Goal: Task Accomplishment & Management: Manage account settings

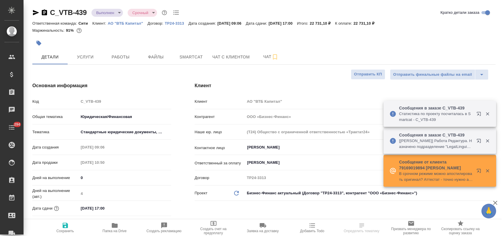
select select "RU"
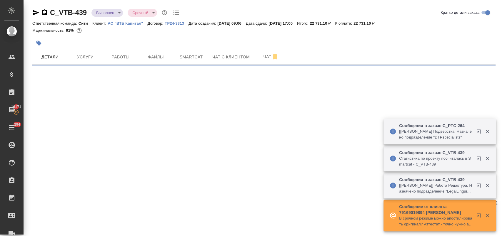
select select "RU"
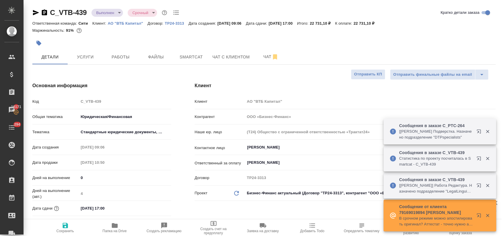
type textarea "x"
click at [116, 227] on icon "button" at bounding box center [115, 226] width 6 height 5
type textarea "x"
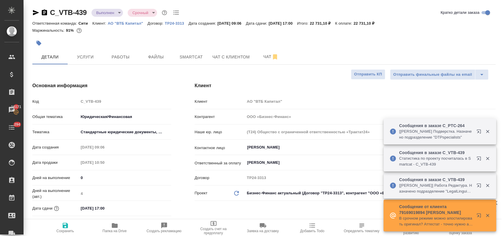
type textarea "x"
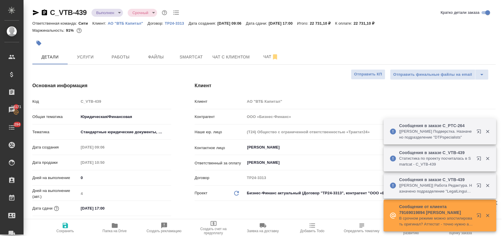
click at [119, 12] on body "🙏 .cls-1 fill:#fff; AWATERA Лофицкая Юлия Владимировна Клиенты Спецификации Зак…" at bounding box center [251, 142] width 502 height 284
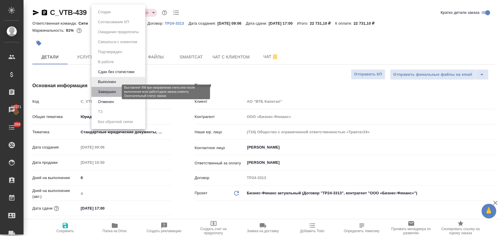
click at [118, 93] on button "Завершен" at bounding box center [106, 92] width 21 height 6
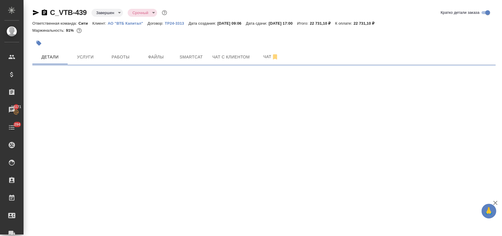
select select "RU"
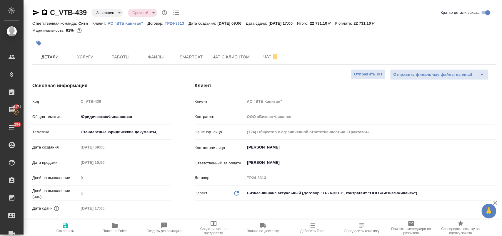
type textarea "x"
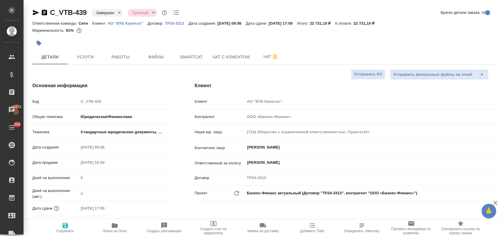
type textarea "x"
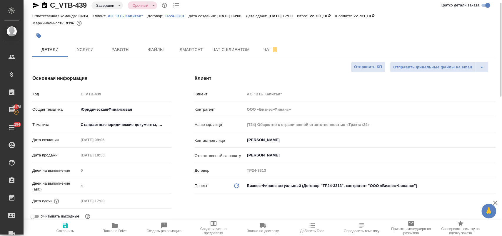
type textarea "x"
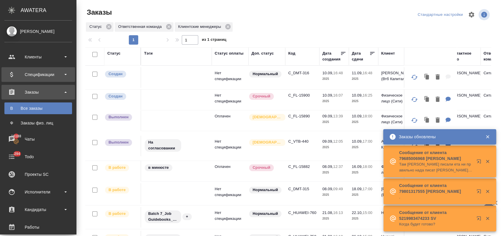
scroll to position [58, 0]
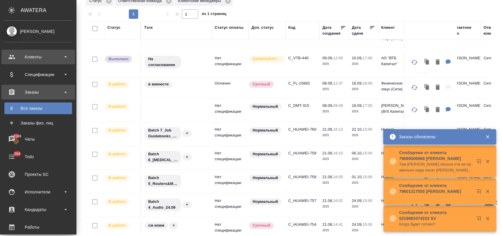
click at [37, 58] on div "Клиенты" at bounding box center [38, 57] width 68 height 9
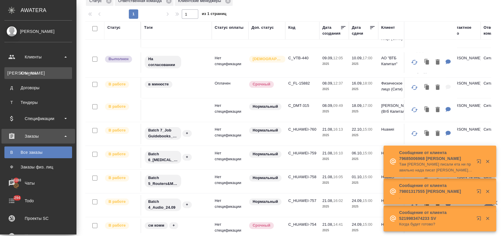
click at [51, 70] on div "Клиенты" at bounding box center [38, 73] width 62 height 6
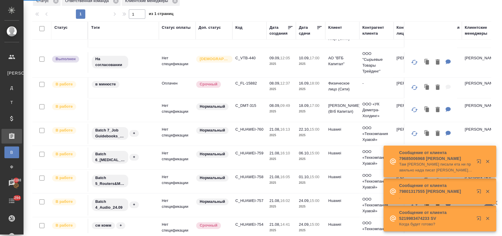
select select "RU"
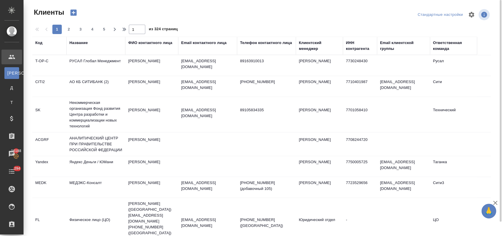
click at [81, 44] on div "Название" at bounding box center [78, 43] width 18 height 6
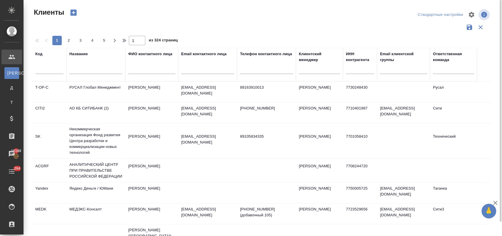
click at [97, 73] on input "text" at bounding box center [95, 70] width 53 height 7
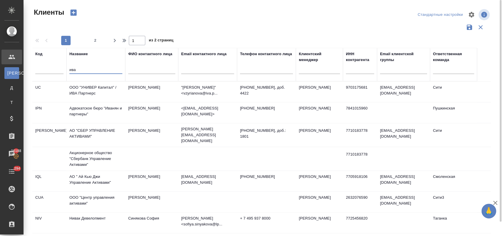
type input "ива"
click at [105, 94] on td "ООО "УНИВЕР Капитал" / ИВА Партнерс" at bounding box center [95, 92] width 59 height 21
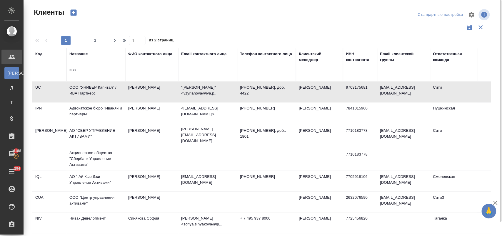
click at [105, 94] on td "ООО "УНИВЕР Капитал" / ИВА Партнерс" at bounding box center [95, 92] width 59 height 21
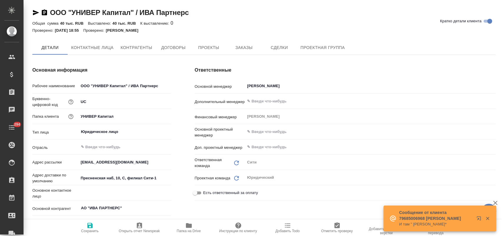
type textarea "x"
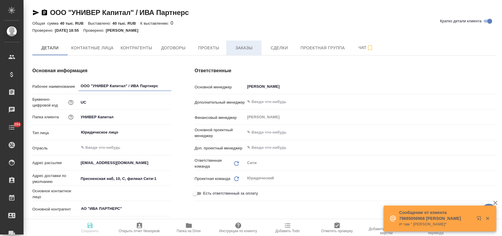
type textarea "x"
click at [240, 47] on span "Заказы" at bounding box center [244, 47] width 28 height 7
type textarea "x"
type input "[PERSON_NAME]"
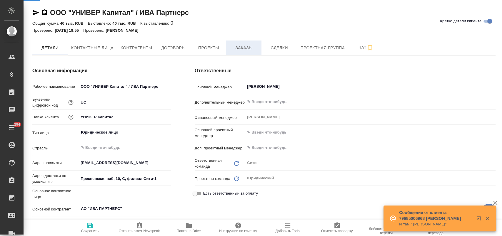
type textarea "x"
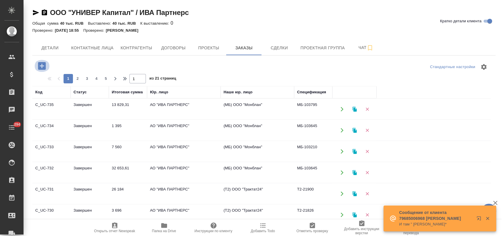
click at [42, 66] on icon "button" at bounding box center [42, 66] width 10 height 10
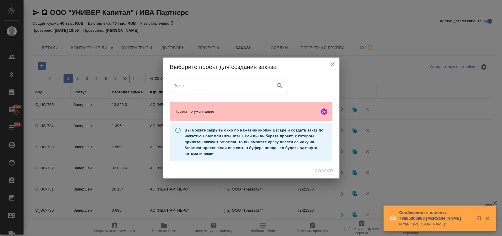
click at [213, 107] on div "Проект по умолчанию" at bounding box center [251, 111] width 162 height 19
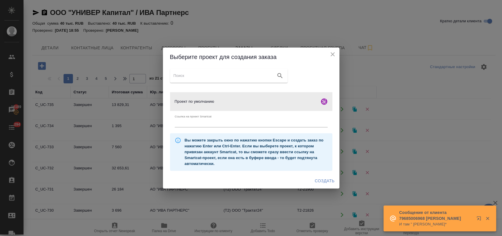
click at [321, 182] on span "Создать" at bounding box center [325, 181] width 20 height 7
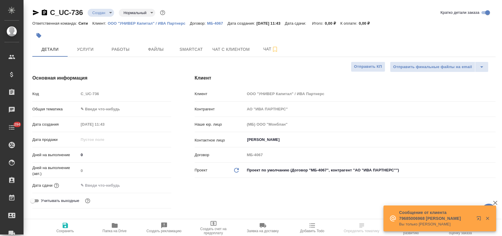
select select "RU"
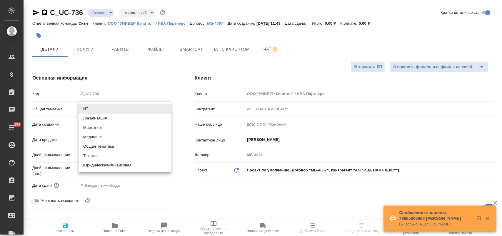
click at [104, 110] on body "🙏 .cls-1 fill:#fff; AWATERA Лофицкая Юлия Владимировна Клиенты Спецификации Зак…" at bounding box center [251, 142] width 502 height 284
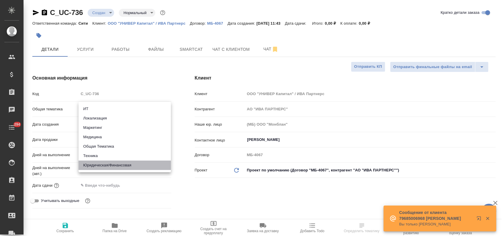
click at [132, 167] on li "Юридическая/Финансовая" at bounding box center [125, 165] width 92 height 9
type input "yr-fn"
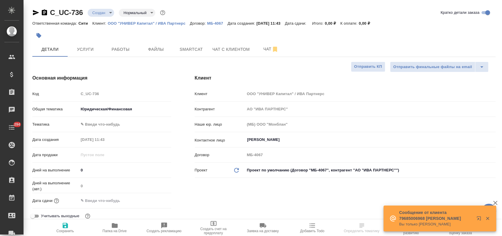
click at [125, 125] on body "🙏 .cls-1 fill:#fff; AWATERA Лофицкая Юлия Владимировна Клиенты Спецификации Зак…" at bounding box center [251, 142] width 502 height 284
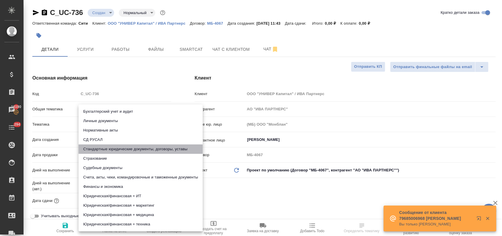
click at [136, 151] on li "Стандартные юридические документы, договоры, уставы" at bounding box center [141, 149] width 124 height 9
type input "5f647205b73bc97568ca66bf"
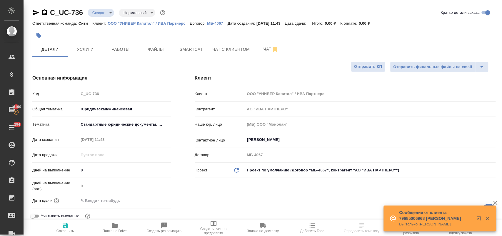
click at [101, 201] on input "text" at bounding box center [104, 201] width 51 height 9
click at [151, 200] on icon "button" at bounding box center [153, 200] width 5 height 6
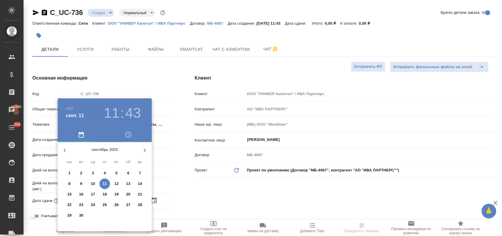
click at [105, 181] on p "11" at bounding box center [105, 184] width 4 height 6
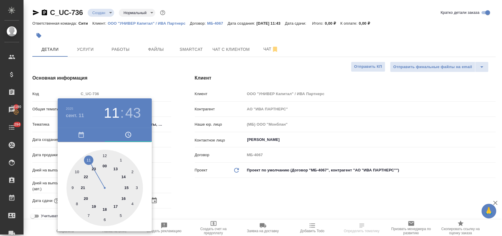
click at [103, 211] on div at bounding box center [104, 188] width 76 height 76
type input "11.09.2025 18:43"
click at [186, 202] on div at bounding box center [251, 118] width 502 height 236
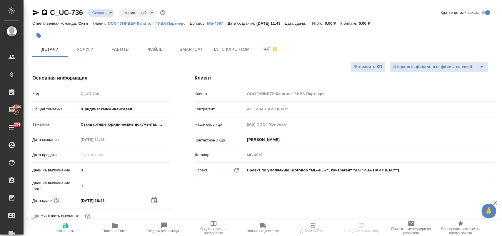
click at [73, 225] on div ".cls-1 fill:#fff; AWATERA Лофицкая Юлия Владимировна Клиенты Спецификации Заказ…" at bounding box center [251, 118] width 502 height 236
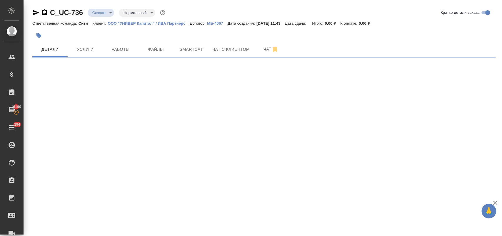
select select "RU"
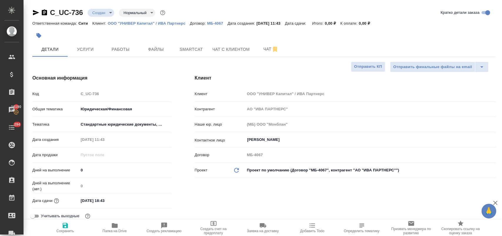
type textarea "x"
click at [159, 49] on span "Файлы" at bounding box center [156, 49] width 28 height 7
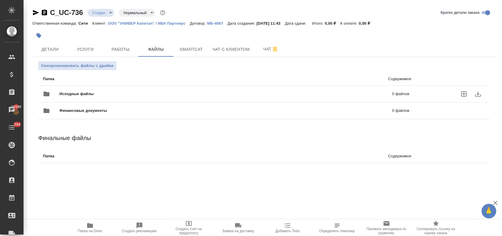
click at [65, 92] on span "Исходные файлы" at bounding box center [151, 94] width 184 height 6
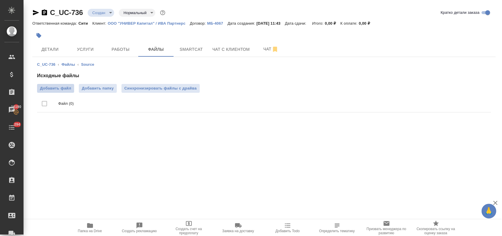
click at [58, 91] on label "Добавить файл" at bounding box center [55, 88] width 37 height 9
click at [0, 0] on input "Добавить файл" at bounding box center [0, 0] width 0 height 0
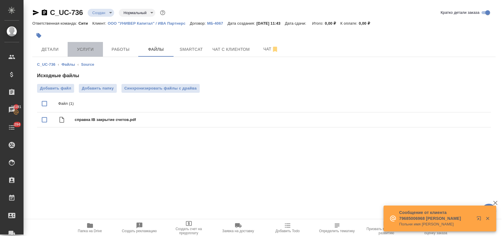
click at [89, 48] on span "Услуги" at bounding box center [85, 49] width 28 height 7
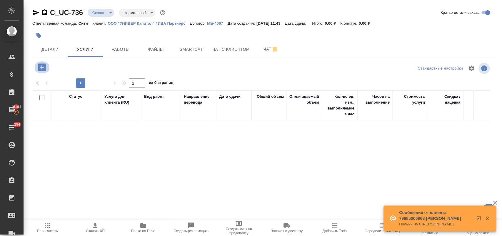
click at [46, 68] on icon "button" at bounding box center [42, 67] width 10 height 10
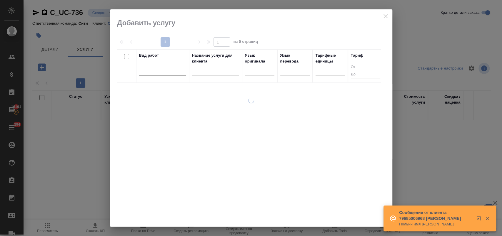
click at [159, 71] on div at bounding box center [162, 69] width 47 height 9
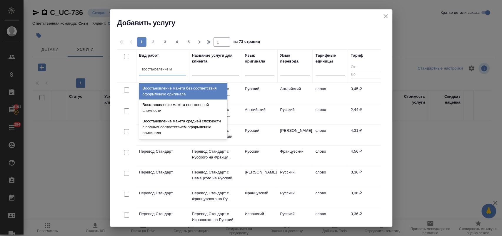
type input "восстановление ма"
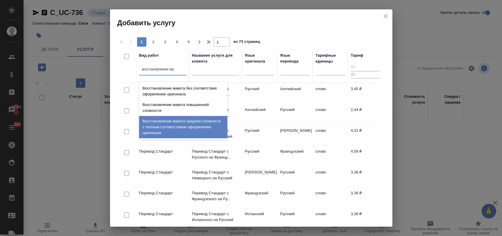
click at [191, 127] on div "Восстановление макета средней сложности с полным соответствием оформлению ориги…" at bounding box center [183, 127] width 88 height 22
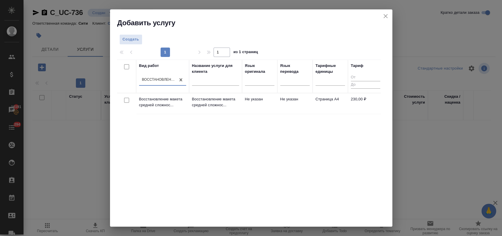
click at [126, 101] on input "checkbox" at bounding box center [126, 100] width 5 height 5
checkbox input "true"
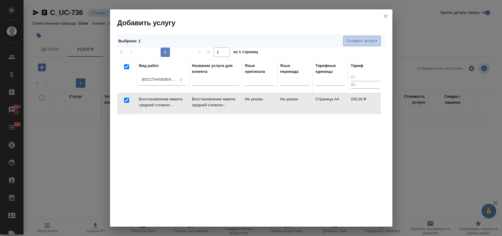
click at [368, 45] on button "Создать услуги" at bounding box center [361, 41] width 37 height 10
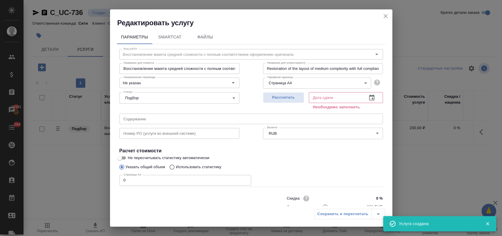
click at [155, 114] on input "text" at bounding box center [251, 119] width 264 height 11
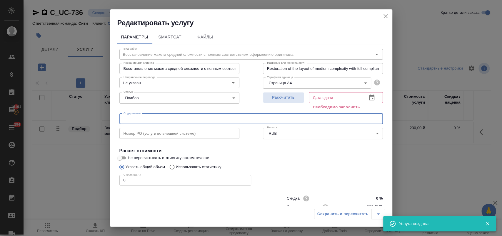
paste input "справка IB закрытие счетов"
type input "справка IB закрытие счетов"
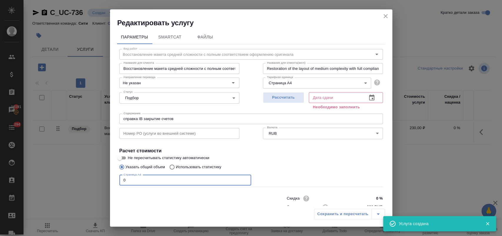
drag, startPoint x: 123, startPoint y: 181, endPoint x: 99, endPoint y: 181, distance: 23.8
click at [99, 181] on div "Редактировать услугу Параметры SmartCat Файлы Вид работ Восстановление макета с…" at bounding box center [251, 118] width 502 height 236
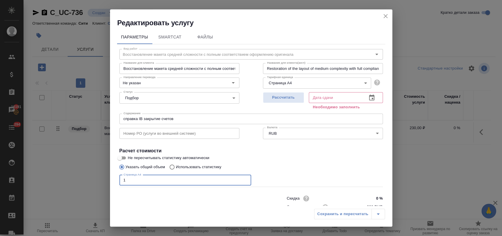
type input "1"
click at [368, 99] on icon "button" at bounding box center [371, 97] width 7 height 7
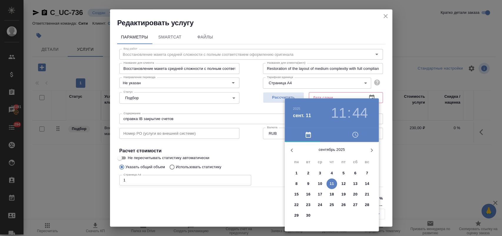
drag, startPoint x: 329, startPoint y: 182, endPoint x: 277, endPoint y: 160, distance: 57.1
click at [329, 182] on span "11" at bounding box center [331, 184] width 11 height 6
type input "11.09.2025 11:44"
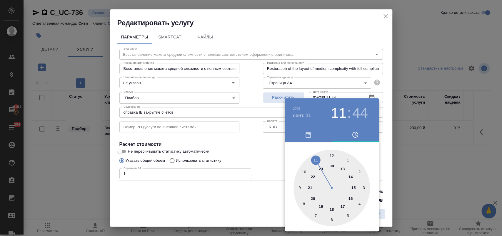
click at [259, 153] on div at bounding box center [251, 118] width 502 height 236
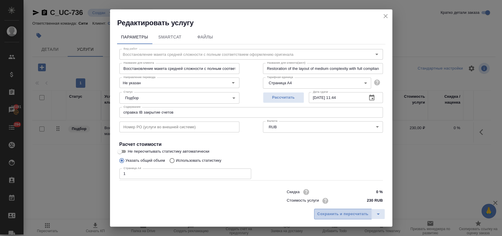
click at [341, 215] on span "Сохранить и пересчитать" at bounding box center [342, 214] width 51 height 7
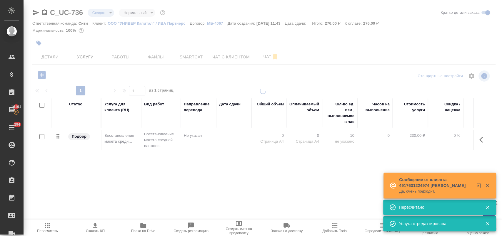
scroll to position [3, 0]
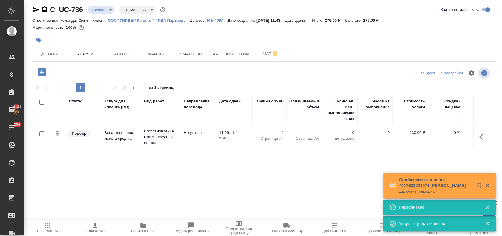
drag, startPoint x: 280, startPoint y: 220, endPoint x: 308, endPoint y: 214, distance: 28.8
click at [308, 214] on div "Стандартные настройки 1 1 из 1 страниц Статус Услуга для клиента (RU) Вид работ…" at bounding box center [263, 144] width 463 height 156
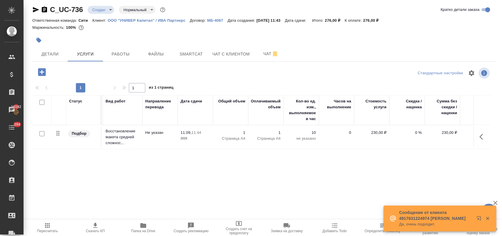
scroll to position [0, 0]
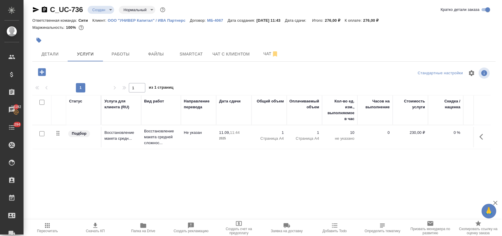
click at [44, 74] on icon "button" at bounding box center [42, 72] width 8 height 8
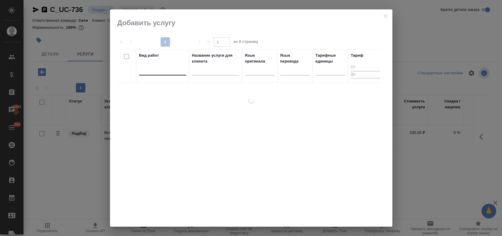
click at [163, 73] on div at bounding box center [162, 69] width 47 height 9
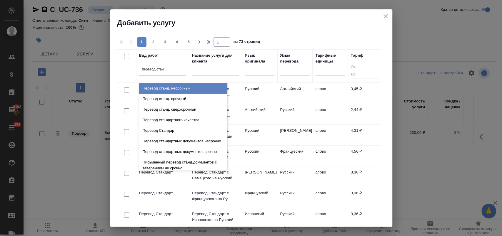
type input "перевод станд"
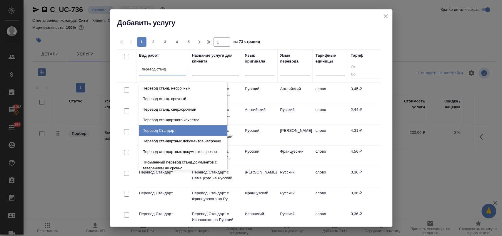
click at [173, 131] on div "Перевод Стандарт" at bounding box center [183, 131] width 88 height 11
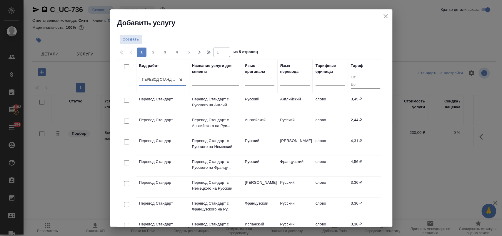
click at [126, 101] on input "checkbox" at bounding box center [126, 100] width 5 height 5
checkbox input "true"
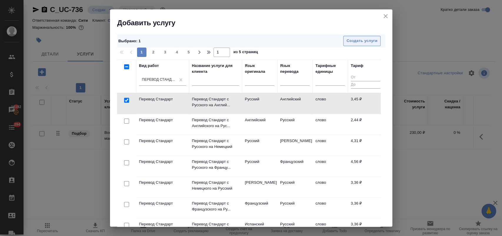
click at [346, 42] on span "Создать услуги" at bounding box center [361, 41] width 31 height 7
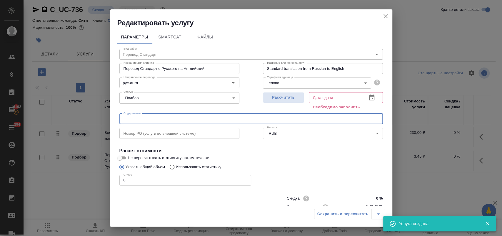
click at [147, 117] on input "text" at bounding box center [251, 119] width 264 height 11
paste input "справка IB закрытие счетов"
type input "справка IB закрытие счетов"
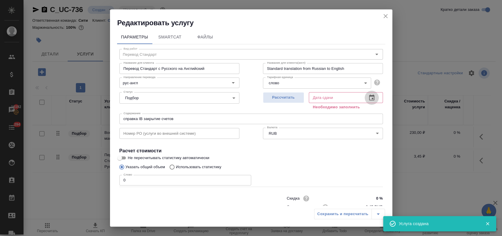
click at [368, 99] on icon "button" at bounding box center [371, 97] width 7 height 7
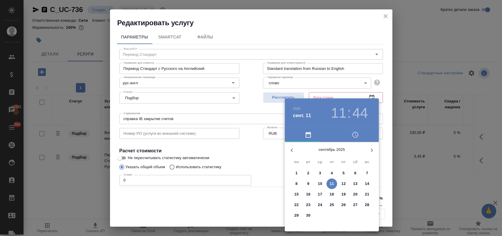
click at [330, 184] on p "11" at bounding box center [332, 184] width 4 height 6
type input "11.09.2025 11:44"
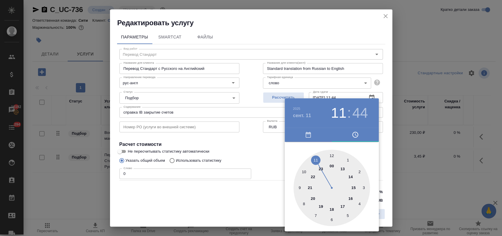
click at [267, 152] on div at bounding box center [251, 118] width 502 height 236
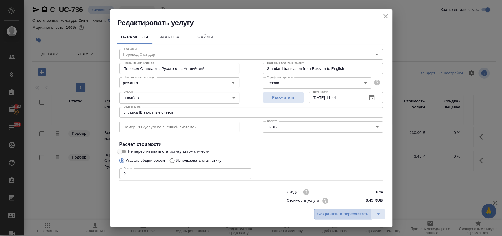
click at [328, 216] on span "Сохранить и пересчитать" at bounding box center [342, 214] width 51 height 7
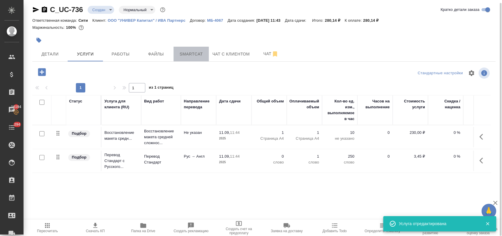
click at [191, 56] on span "Smartcat" at bounding box center [191, 54] width 28 height 7
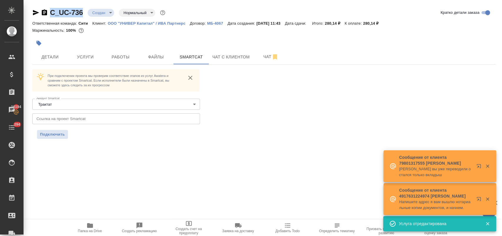
drag, startPoint x: 83, startPoint y: 14, endPoint x: 49, endPoint y: 13, distance: 34.4
click at [49, 13] on div "C_UC-736 Создан new Нормальный normal" at bounding box center [99, 12] width 134 height 9
copy link "C_UC-736"
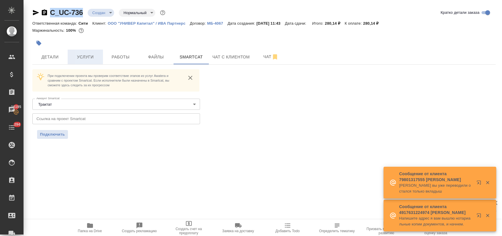
click at [80, 58] on span "Услуги" at bounding box center [85, 57] width 28 height 7
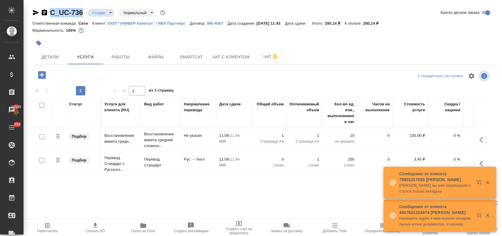
click at [476, 159] on button "button" at bounding box center [483, 164] width 14 height 14
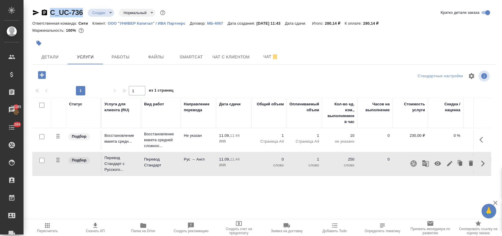
click at [446, 162] on icon "button" at bounding box center [449, 163] width 7 height 7
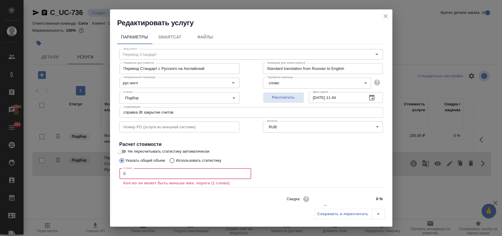
drag, startPoint x: 131, startPoint y: 171, endPoint x: 67, endPoint y: 168, distance: 64.8
click at [77, 171] on div "Редактировать услугу Параметры SmartCat Файлы Вид работ Перевод Стандарт Вид ра…" at bounding box center [251, 118] width 502 height 236
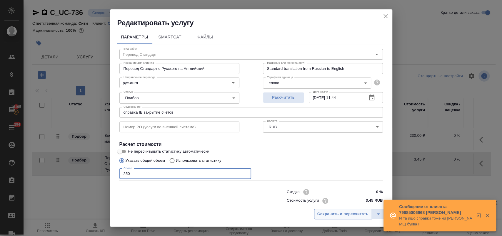
type input "250"
click at [340, 215] on span "Сохранить и пересчитать" at bounding box center [342, 214] width 51 height 7
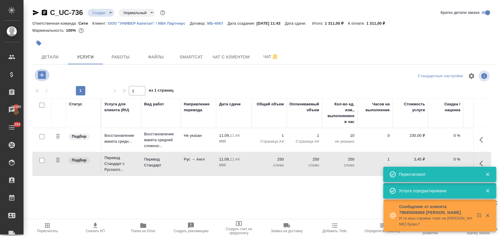
click at [39, 75] on icon "button" at bounding box center [42, 75] width 8 height 8
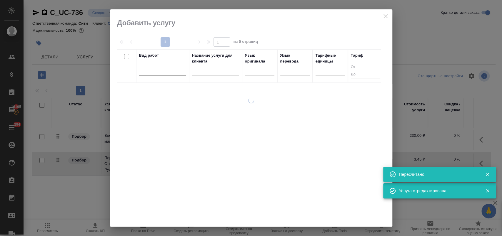
click at [162, 69] on div at bounding box center [162, 69] width 47 height 9
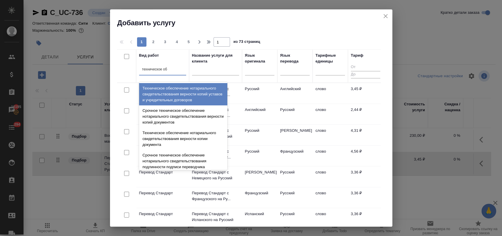
type input "техническое обе"
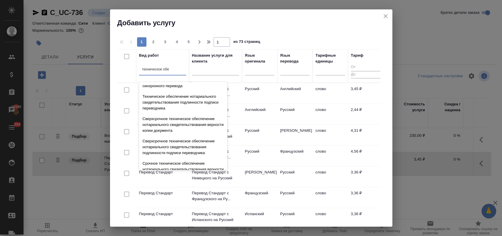
scroll to position [98, 0]
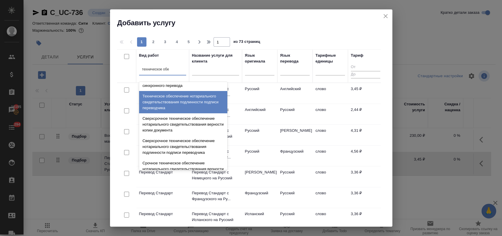
click at [183, 101] on div "Техническое обеспечение нотариального свидетельствования подлинности подписи пе…" at bounding box center [183, 102] width 88 height 22
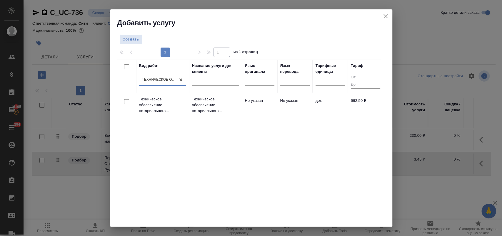
click at [128, 100] on input "checkbox" at bounding box center [126, 101] width 5 height 5
checkbox input "true"
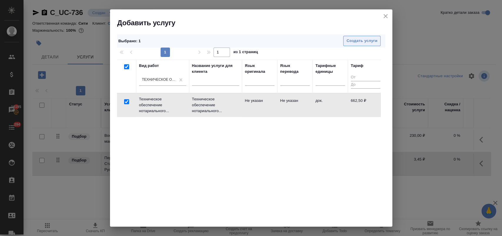
click at [348, 38] on span "Создать услуги" at bounding box center [361, 41] width 31 height 7
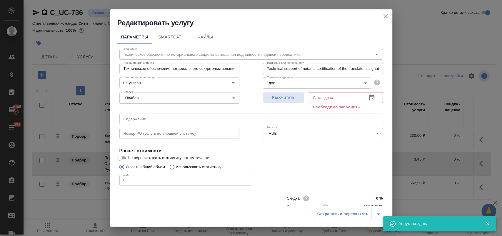
click at [163, 116] on input "text" at bounding box center [251, 119] width 264 height 11
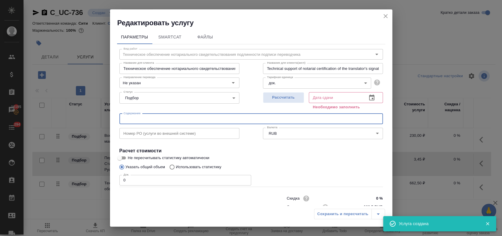
paste input "C_UC-736"
type input "C_UC-736"
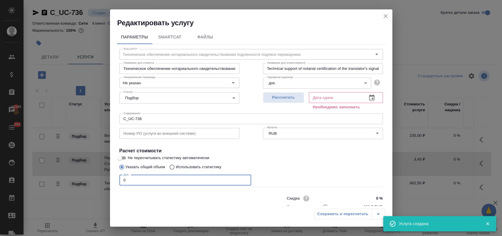
drag, startPoint x: 134, startPoint y: 185, endPoint x: 116, endPoint y: 184, distance: 18.0
click at [116, 184] on div "Параметры SmartCat Файлы Вид работ Техническое обеспечение нотариального свидет…" at bounding box center [251, 117] width 282 height 179
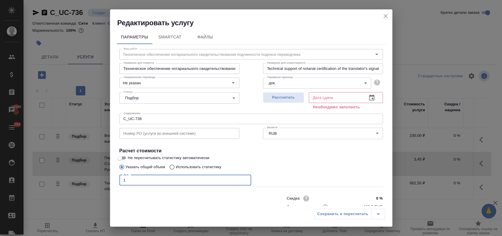
type input "1"
click at [369, 94] on button "button" at bounding box center [372, 98] width 14 height 14
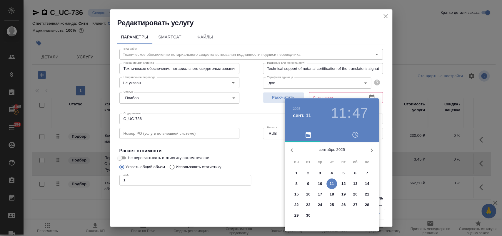
drag, startPoint x: 332, startPoint y: 181, endPoint x: 256, endPoint y: 162, distance: 78.1
click at [331, 181] on p "11" at bounding box center [332, 184] width 4 height 6
type input "11.09.2025 11:47"
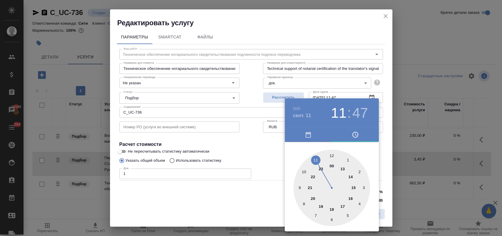
click at [253, 160] on div at bounding box center [251, 118] width 502 height 236
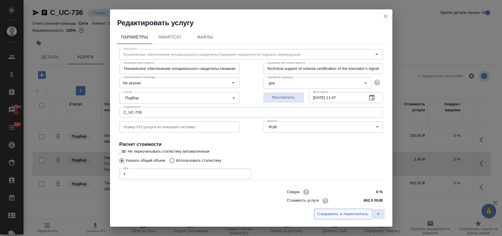
click at [327, 214] on span "Сохранить и пересчитать" at bounding box center [342, 214] width 51 height 7
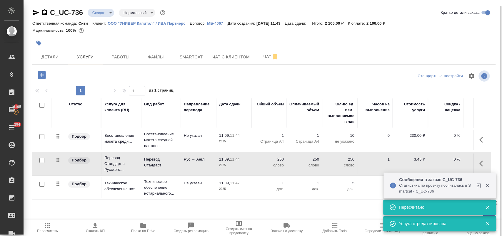
scroll to position [3, 0]
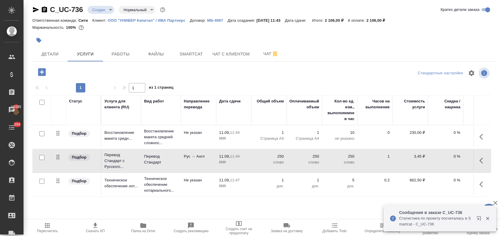
click at [450, 157] on p "0 %" at bounding box center [445, 157] width 29 height 6
click at [450, 158] on input "0" at bounding box center [449, 158] width 21 height 9
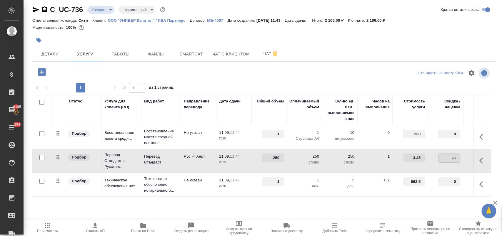
type input "-30"
click at [42, 181] on input "checkbox" at bounding box center [41, 181] width 5 height 5
checkbox input "true"
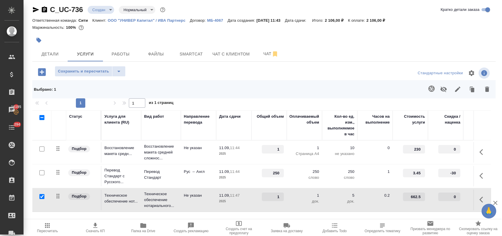
click at [440, 86] on icon "button" at bounding box center [443, 89] width 7 height 7
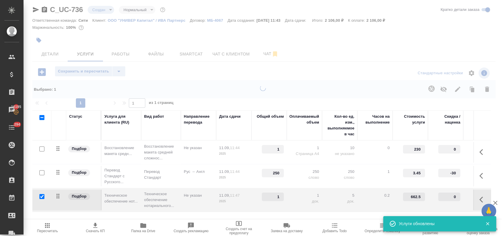
type input "0"
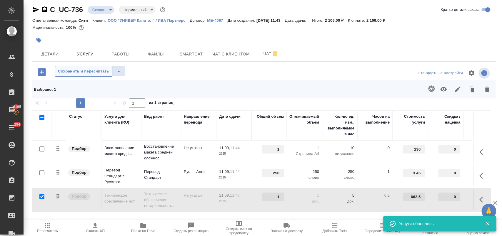
click at [83, 69] on span "Сохранить и пересчитать" at bounding box center [83, 71] width 51 height 7
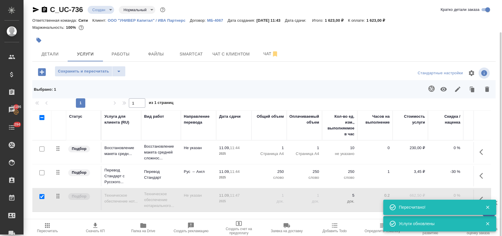
scroll to position [18, 0]
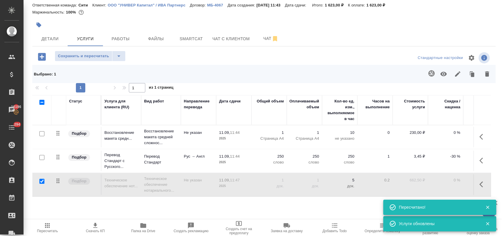
click at [44, 57] on icon "button" at bounding box center [42, 57] width 8 height 8
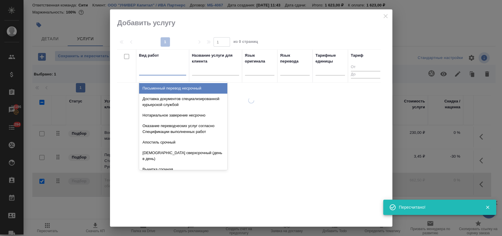
click at [160, 71] on div at bounding box center [162, 69] width 47 height 9
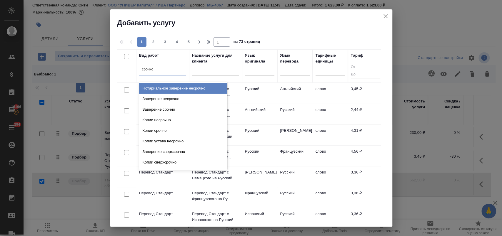
type input "срочное"
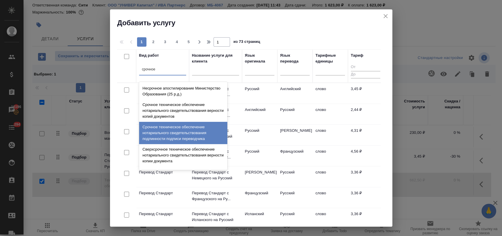
click at [195, 131] on div "Срочное техническое обеспечение нотариального свидетельствования подлинности по…" at bounding box center [183, 133] width 88 height 22
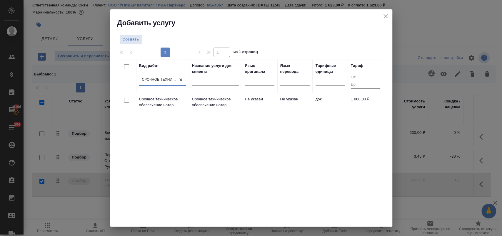
drag, startPoint x: 126, startPoint y: 99, endPoint x: 143, endPoint y: 94, distance: 17.5
click at [126, 99] on input "checkbox" at bounding box center [126, 100] width 5 height 5
checkbox input "true"
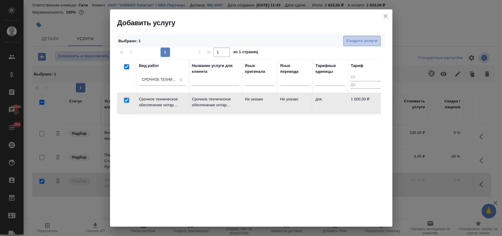
click at [346, 39] on span "Создать услуги" at bounding box center [361, 41] width 31 height 7
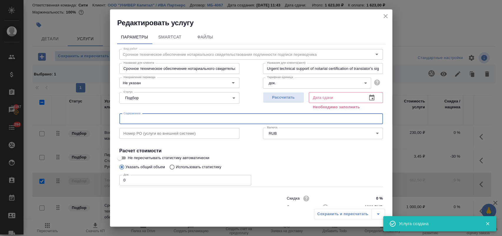
click at [174, 115] on input "text" at bounding box center [251, 119] width 264 height 11
paste input "C_UC-736"
type input "C_UC-736"
drag, startPoint x: 151, startPoint y: 120, endPoint x: 92, endPoint y: 119, distance: 59.7
click at [92, 119] on div "Редактировать услугу Параметры SmartCat Файлы Вид работ Срочное техническое обе…" at bounding box center [251, 118] width 502 height 236
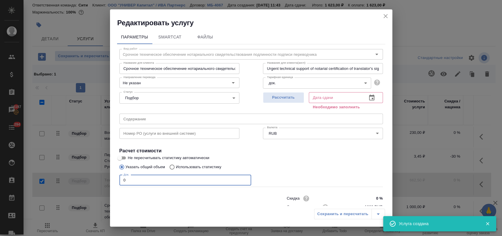
drag, startPoint x: 129, startPoint y: 181, endPoint x: 101, endPoint y: 178, distance: 27.5
click at [101, 178] on div "Редактировать услугу Параметры SmartCat Файлы Вид работ Срочное техническое обе…" at bounding box center [251, 118] width 502 height 236
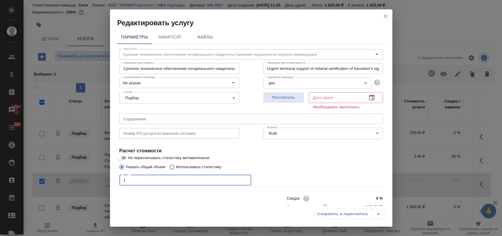
type input "1"
click at [369, 100] on icon "button" at bounding box center [371, 98] width 5 height 6
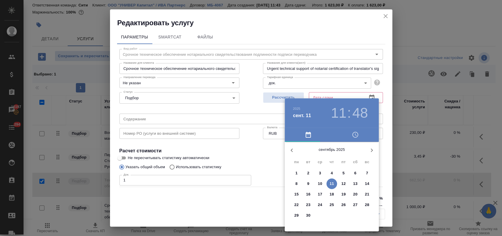
click at [330, 183] on p "11" at bounding box center [332, 184] width 4 height 6
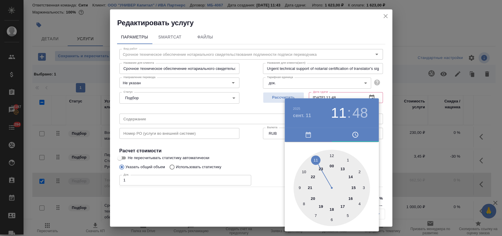
type input "11.09.2025 11:48"
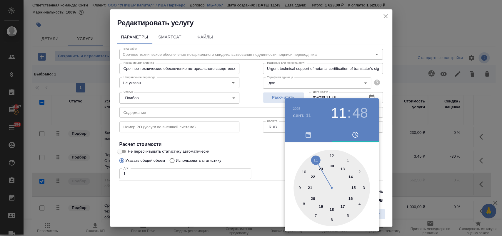
click at [256, 160] on div at bounding box center [251, 118] width 502 height 236
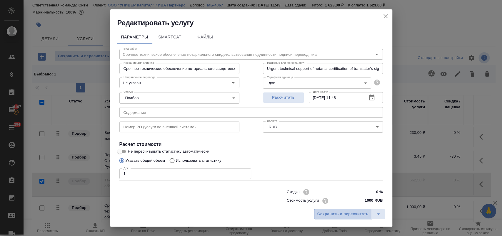
click at [327, 212] on span "Сохранить и пересчитать" at bounding box center [342, 214] width 51 height 7
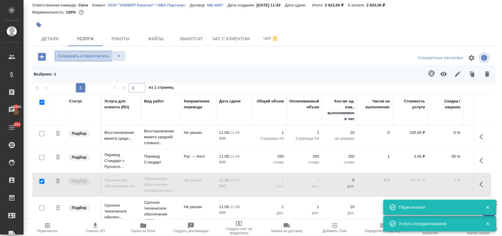
click at [101, 54] on span "Сохранить и пересчитать" at bounding box center [83, 56] width 51 height 7
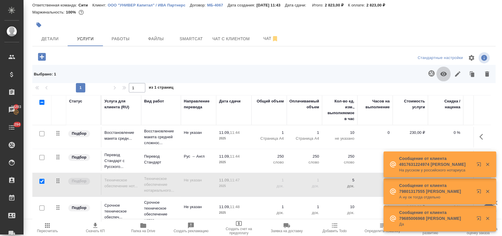
click at [440, 74] on icon "button" at bounding box center [443, 74] width 6 height 4
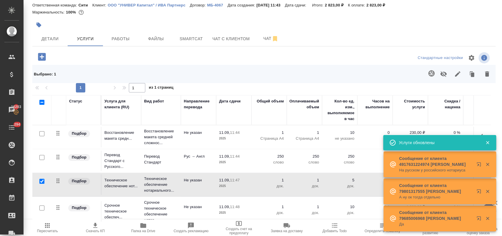
click at [42, 181] on input "checkbox" at bounding box center [41, 181] width 5 height 5
checkbox input "false"
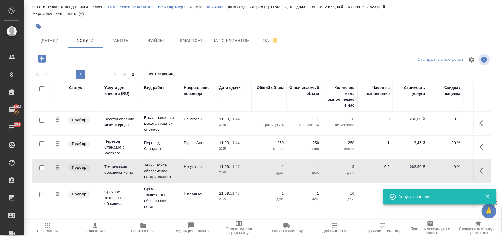
scroll to position [0, 0]
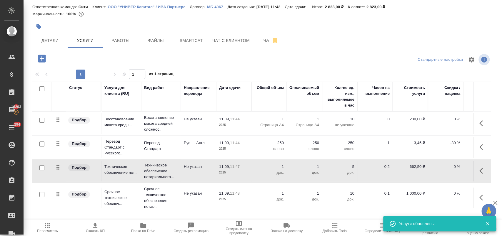
click at [42, 194] on input "checkbox" at bounding box center [41, 194] width 5 height 5
checkbox input "true"
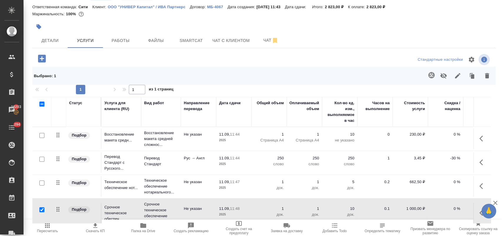
click at [484, 79] on icon "button" at bounding box center [487, 75] width 7 height 7
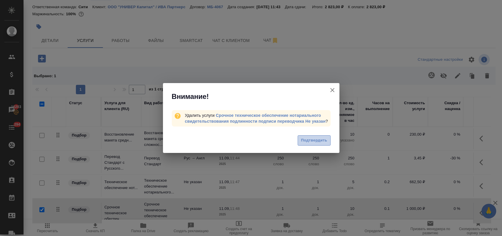
click at [321, 141] on span "Подтвердить" at bounding box center [314, 140] width 26 height 7
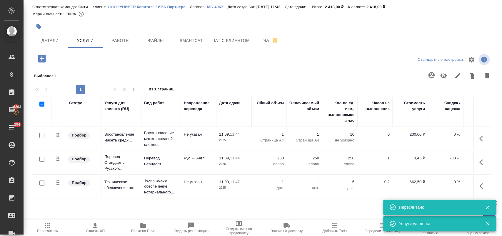
click at [447, 159] on p "-30 %" at bounding box center [445, 159] width 29 height 6
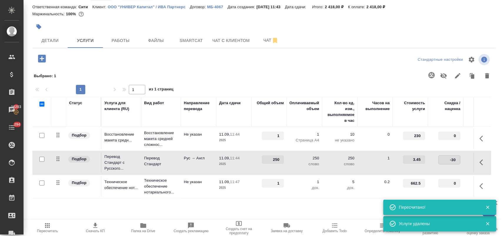
drag, startPoint x: 448, startPoint y: 161, endPoint x: 457, endPoint y: 162, distance: 9.4
click at [457, 162] on input "-30" at bounding box center [449, 160] width 21 height 9
type input "0"
click at [293, 209] on div "Статус Услуга для клиента (RU) Вид работ Направление перевода Дата сдачи Общий …" at bounding box center [261, 160] width 459 height 126
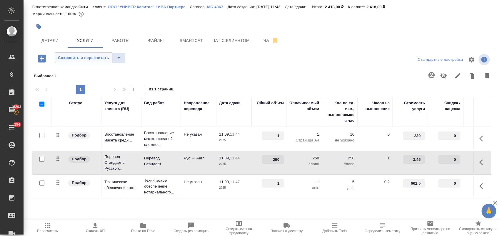
click at [73, 54] on button "Сохранить и пересчитать" at bounding box center [84, 58] width 58 height 11
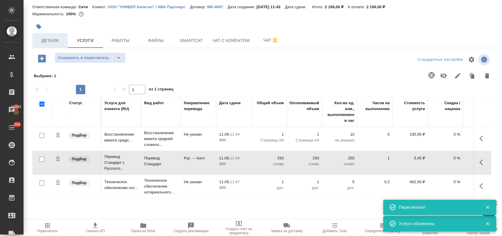
click at [45, 39] on span "Детали" at bounding box center [50, 40] width 28 height 7
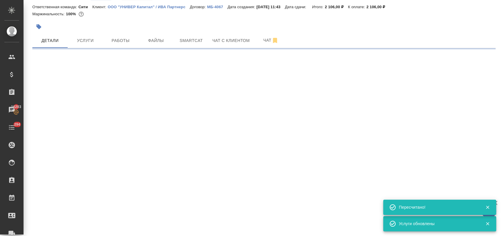
select select "RU"
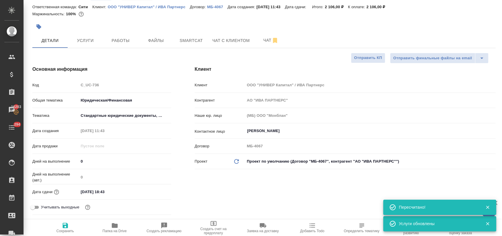
type textarea "x"
drag, startPoint x: 117, startPoint y: 189, endPoint x: 124, endPoint y: 190, distance: 7.4
click at [118, 190] on input "11.09.2025 18:43" at bounding box center [104, 192] width 51 height 9
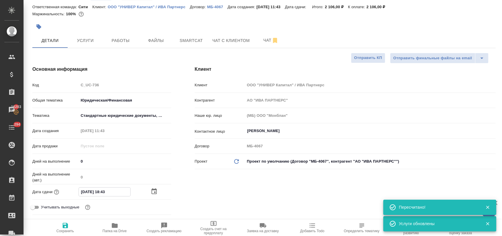
click at [151, 191] on icon "button" at bounding box center [154, 191] width 7 height 7
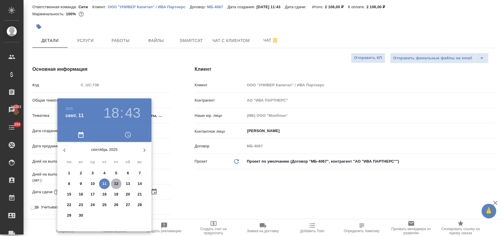
click at [117, 186] on p "12" at bounding box center [116, 184] width 4 height 6
type input "12.09.2025 18:43"
type textarea "x"
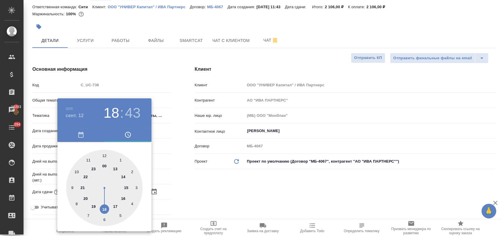
click at [101, 209] on div at bounding box center [104, 188] width 76 height 76
type textarea "x"
click at [106, 155] on div at bounding box center [104, 188] width 76 height 76
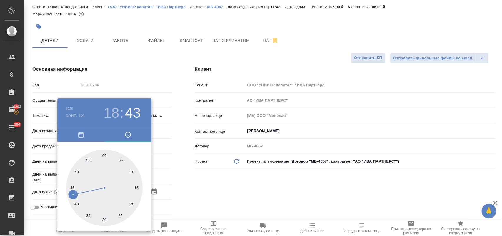
type input "[DATE] 18:00"
type textarea "x"
click at [183, 178] on div at bounding box center [251, 118] width 502 height 236
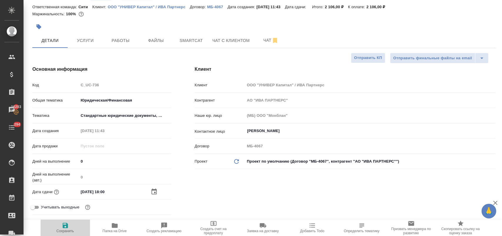
click at [74, 227] on span "Сохранить" at bounding box center [65, 227] width 42 height 11
type textarea "x"
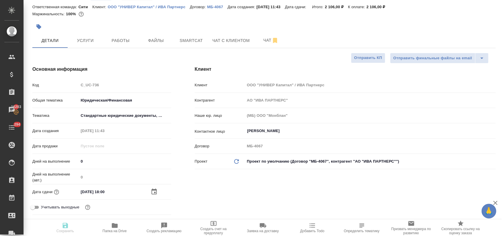
type textarea "x"
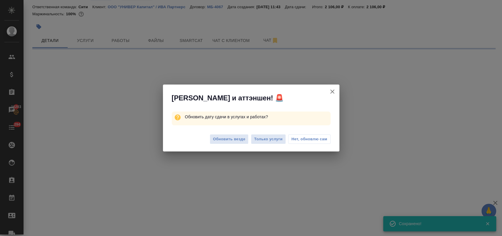
select select "RU"
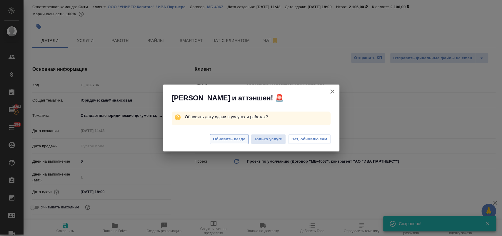
type textarea "x"
click at [305, 142] on span "Нет, обновлю сам" at bounding box center [309, 139] width 36 height 6
type textarea "x"
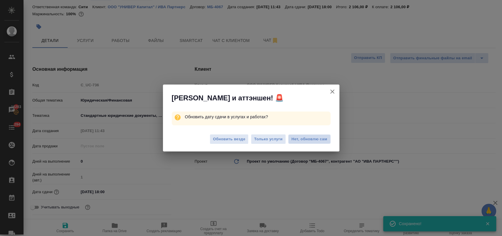
type textarea "x"
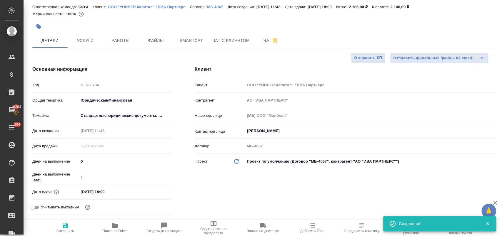
type textarea "x"
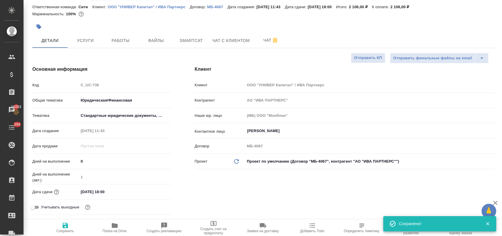
type textarea "x"
drag, startPoint x: 268, startPoint y: 44, endPoint x: 261, endPoint y: 41, distance: 7.0
click at [267, 44] on span "Чат" at bounding box center [271, 40] width 28 height 7
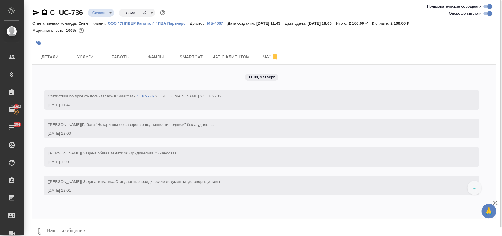
scroll to position [9, 0]
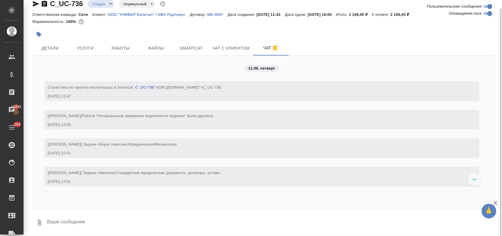
click at [97, 218] on textarea at bounding box center [270, 223] width 449 height 20
paste textarea
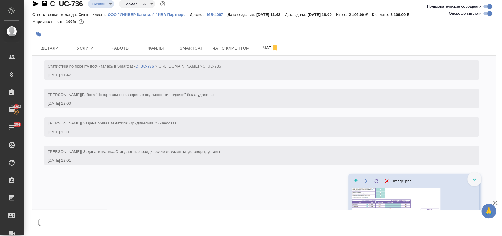
scroll to position [26, 0]
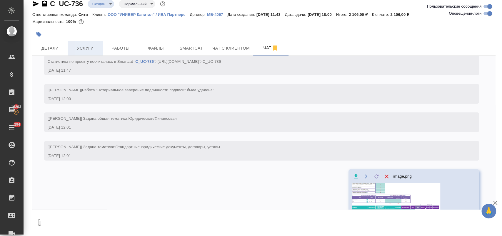
click at [89, 50] on span "Услуги" at bounding box center [85, 48] width 28 height 7
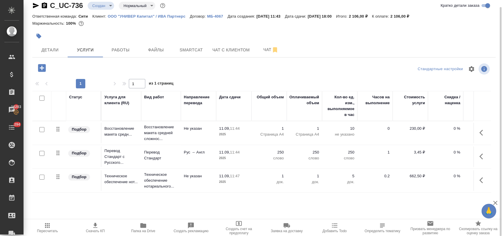
scroll to position [7, 0]
click at [479, 130] on icon "button" at bounding box center [482, 132] width 7 height 7
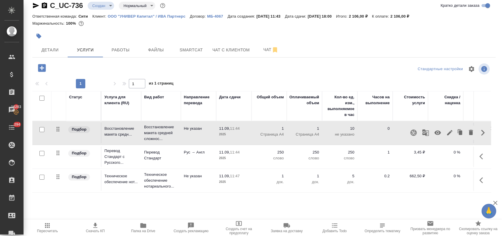
click at [446, 136] on icon "button" at bounding box center [449, 132] width 7 height 7
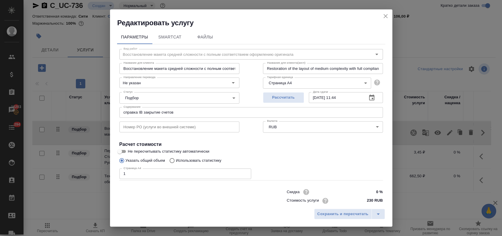
click at [369, 97] on icon "button" at bounding box center [371, 98] width 5 height 6
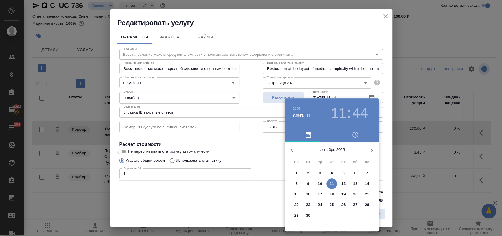
click at [334, 185] on span "11" at bounding box center [331, 184] width 11 height 6
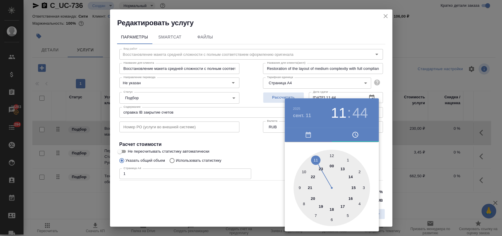
click at [344, 206] on div at bounding box center [332, 188] width 76 height 76
click at [331, 156] on div at bounding box center [332, 188] width 76 height 76
type input "[DATE] 17:00"
click at [264, 144] on div at bounding box center [251, 118] width 502 height 236
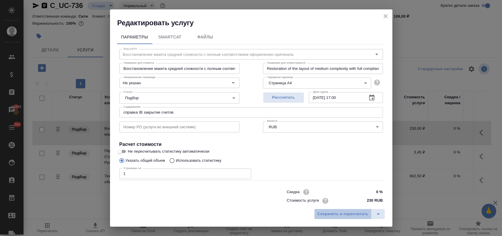
drag, startPoint x: 344, startPoint y: 212, endPoint x: 451, endPoint y: 151, distance: 122.5
click at [345, 212] on span "Сохранить и пересчитать" at bounding box center [342, 214] width 51 height 7
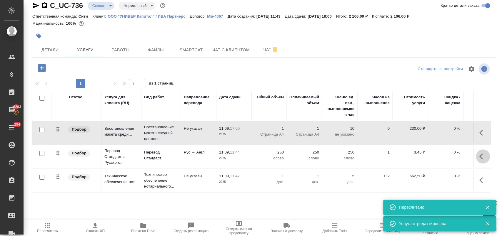
click at [479, 156] on icon "button" at bounding box center [482, 156] width 7 height 7
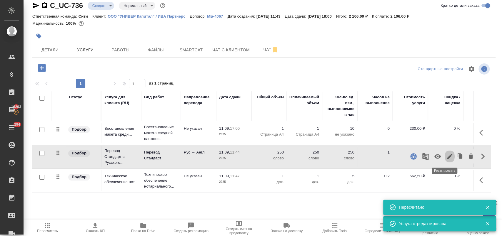
click at [447, 158] on icon "button" at bounding box center [449, 156] width 5 height 5
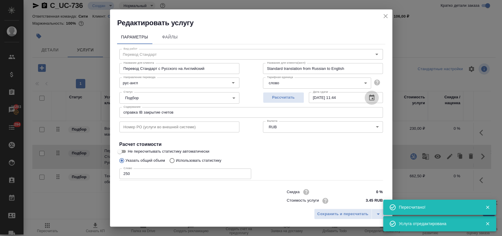
click at [369, 96] on icon "button" at bounding box center [371, 98] width 5 height 6
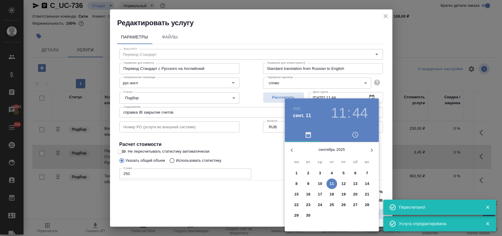
click at [331, 181] on p "11" at bounding box center [332, 184] width 4 height 6
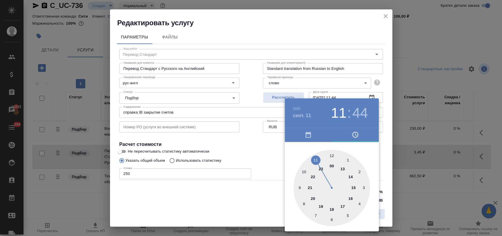
click at [342, 206] on div at bounding box center [332, 188] width 76 height 76
click at [331, 156] on div at bounding box center [332, 188] width 76 height 76
type input "[DATE] 17:00"
click at [275, 152] on div at bounding box center [251, 118] width 502 height 236
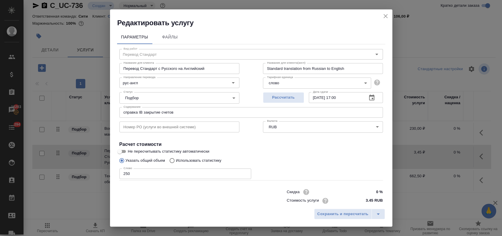
drag, startPoint x: 347, startPoint y: 213, endPoint x: 398, endPoint y: 202, distance: 52.0
click at [347, 213] on span "Сохранить и пересчитать" at bounding box center [342, 214] width 51 height 7
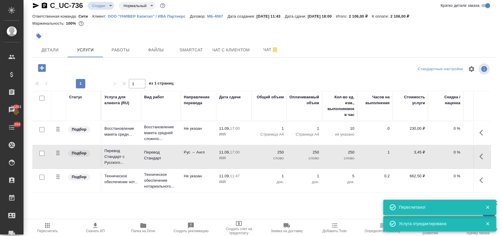
click at [479, 181] on icon "button" at bounding box center [482, 180] width 7 height 7
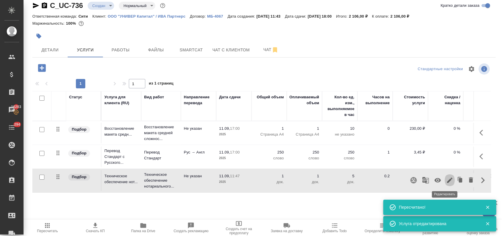
click at [447, 182] on icon "button" at bounding box center [449, 180] width 5 height 5
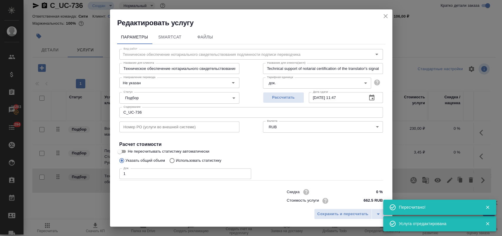
click at [365, 96] on button "button" at bounding box center [372, 98] width 14 height 14
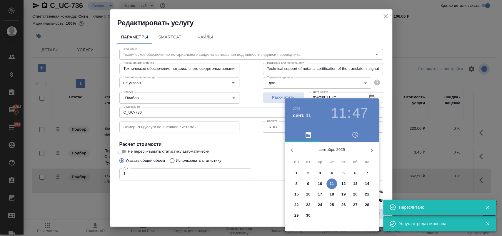
click at [345, 184] on p "12" at bounding box center [343, 184] width 4 height 6
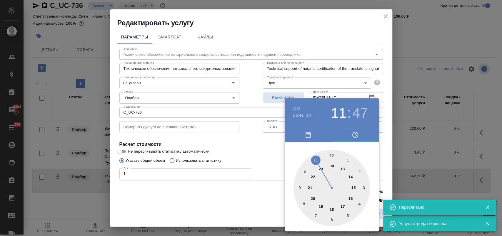
drag, startPoint x: 351, startPoint y: 199, endPoint x: 338, endPoint y: 173, distance: 28.8
click at [351, 198] on div at bounding box center [332, 188] width 76 height 76
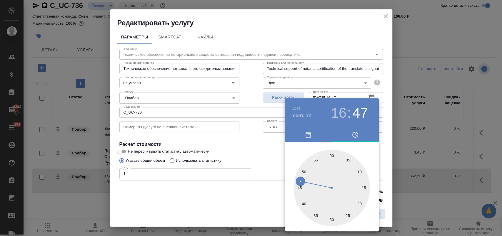
click at [331, 156] on div at bounding box center [332, 188] width 76 height 76
type input "12.09.2025 16:00"
click at [280, 147] on div at bounding box center [251, 118] width 502 height 236
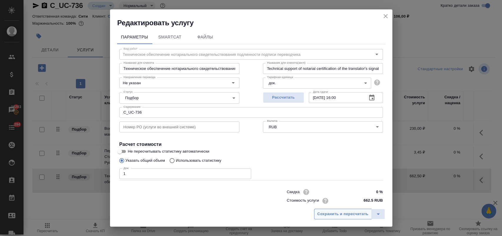
click at [346, 214] on span "Сохранить и пересчитать" at bounding box center [342, 214] width 51 height 7
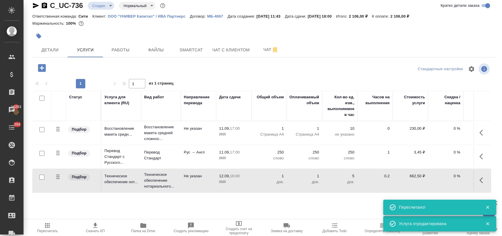
click at [43, 33] on button "button" at bounding box center [38, 36] width 13 height 13
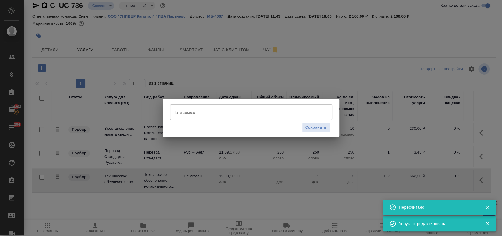
click at [228, 116] on input "Тэги заказа" at bounding box center [246, 112] width 146 height 10
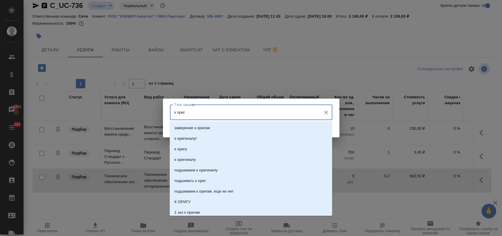
type input "к оригу"
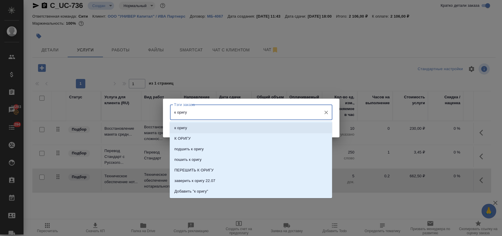
click at [183, 124] on li "к оригу" at bounding box center [251, 128] width 162 height 11
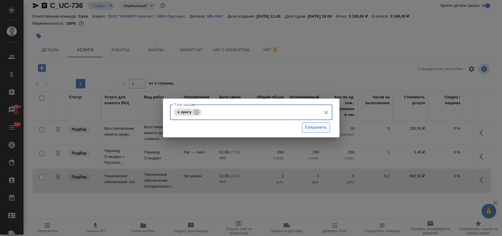
click at [322, 129] on span "Сохранить" at bounding box center [315, 127] width 21 height 7
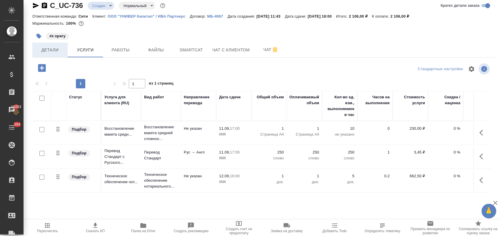
click at [52, 51] on span "Детали" at bounding box center [50, 49] width 28 height 7
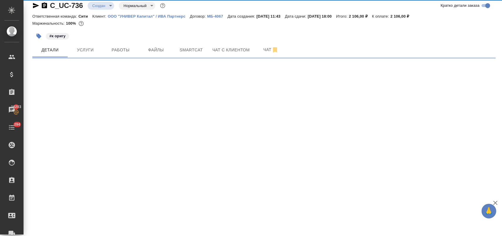
select select "RU"
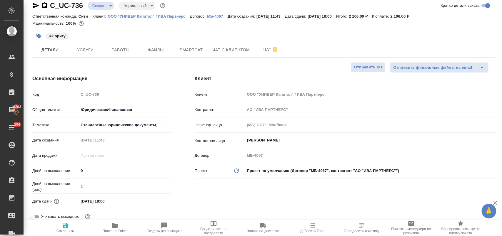
type textarea "x"
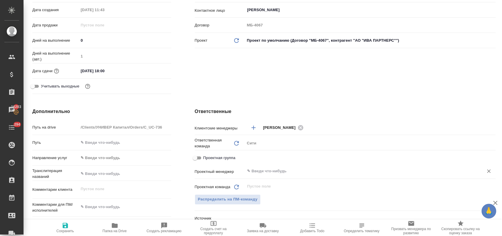
scroll to position [170, 0]
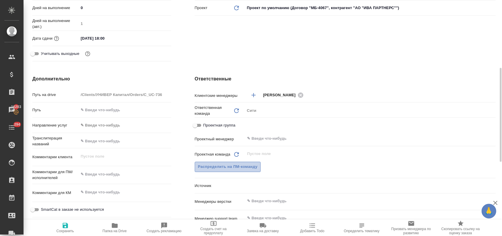
click at [240, 165] on span "Распределить на ПМ-команду" at bounding box center [228, 167] width 60 height 7
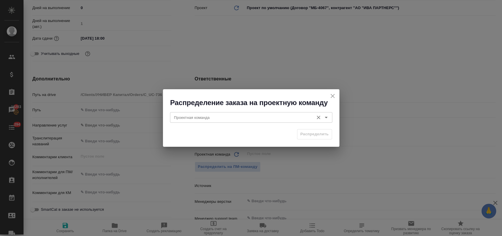
click at [252, 117] on input "Проектная команда" at bounding box center [241, 117] width 139 height 7
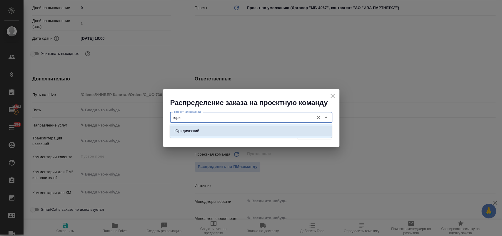
click at [215, 129] on li "Юридический" at bounding box center [251, 131] width 162 height 11
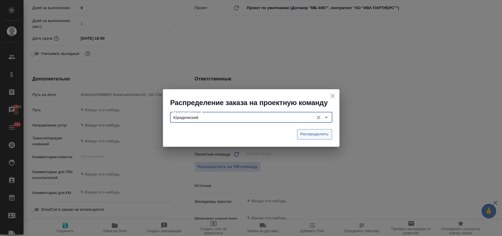
type input "Юридический"
click at [311, 137] on span "Распределить" at bounding box center [314, 134] width 29 height 7
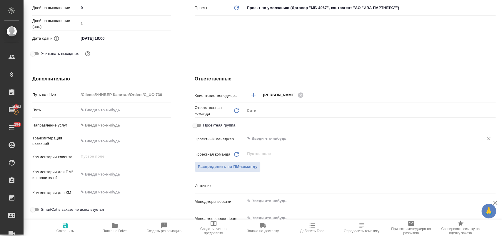
type textarea "x"
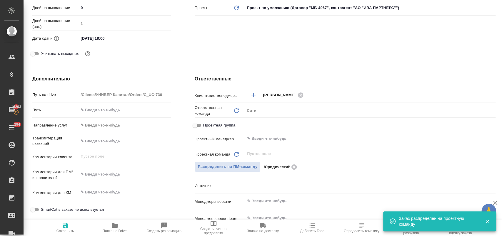
click at [64, 231] on span "Сохранить" at bounding box center [65, 231] width 18 height 4
type textarea "x"
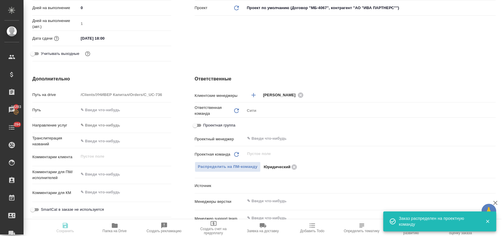
type textarea "x"
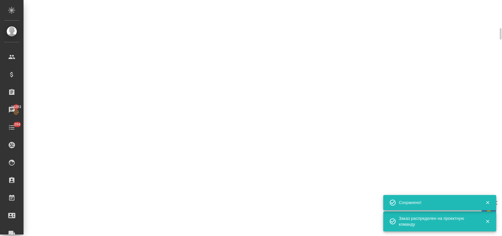
select select "RU"
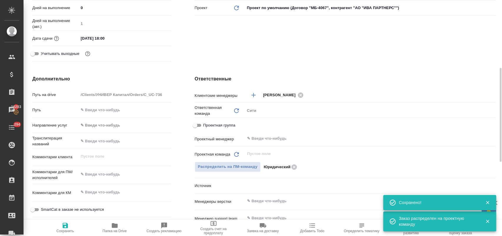
type textarea "x"
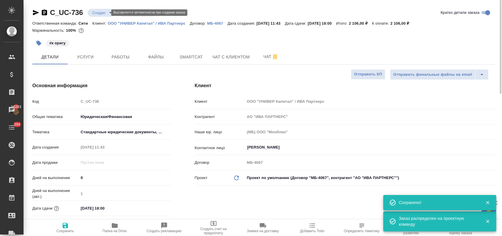
click at [102, 14] on body "🙏 .cls-1 fill:#fff; AWATERA Лофицкая Юлия Владимировна Клиенты Спецификации Зак…" at bounding box center [251, 142] width 502 height 284
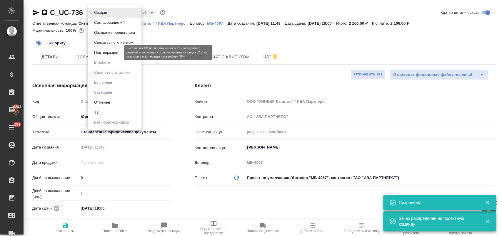
click at [115, 55] on button "Подтвержден" at bounding box center [106, 52] width 28 height 6
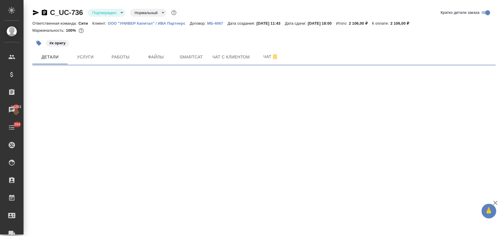
select select "RU"
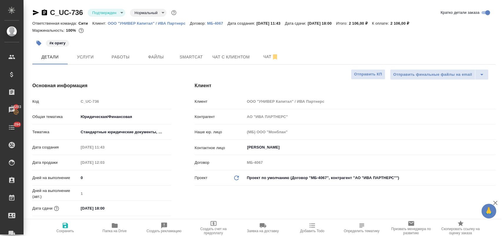
type textarea "x"
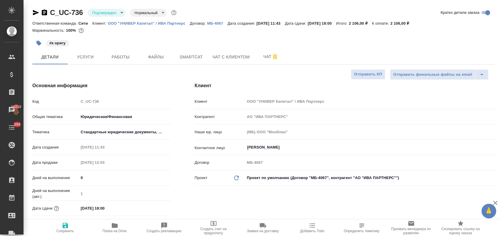
type textarea "x"
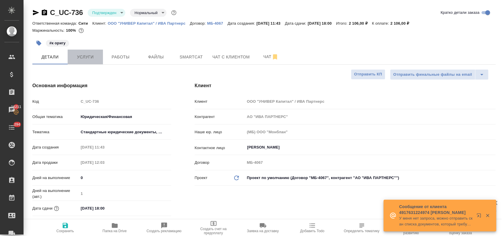
click at [82, 56] on span "Услуги" at bounding box center [85, 57] width 28 height 7
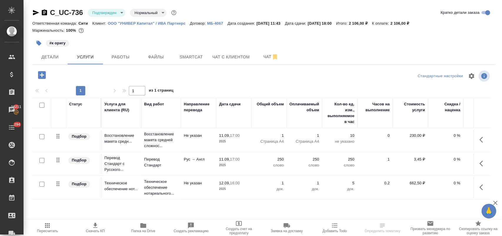
click at [45, 75] on icon "button" at bounding box center [42, 75] width 8 height 8
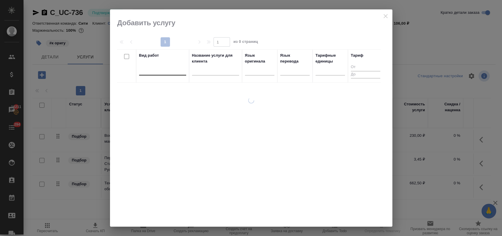
click at [156, 74] on div at bounding box center [162, 69] width 47 height 9
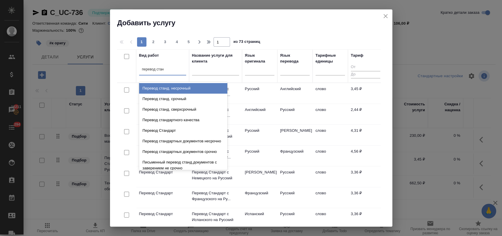
type input "перевод станд"
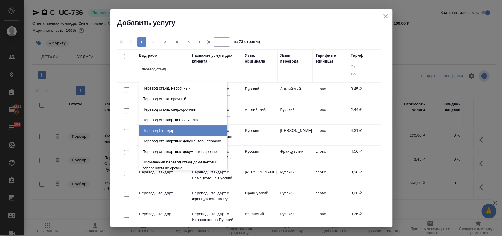
click at [156, 133] on div "Перевод Стандарт" at bounding box center [183, 131] width 88 height 11
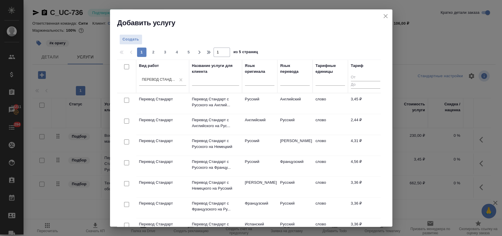
click at [127, 121] on input "checkbox" at bounding box center [126, 121] width 5 height 5
checkbox input "true"
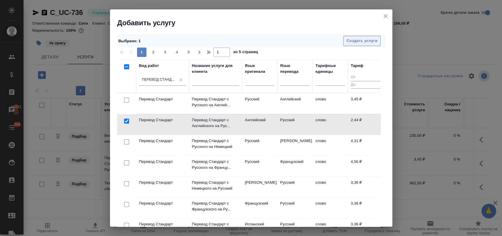
click at [346, 43] on span "Создать услуги" at bounding box center [361, 41] width 31 height 7
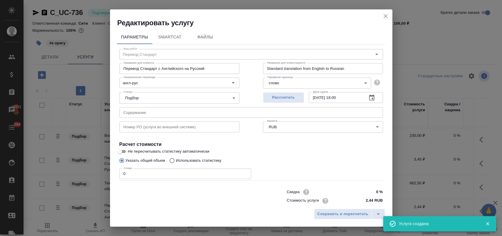
click at [140, 112] on input "text" at bounding box center [251, 112] width 264 height 11
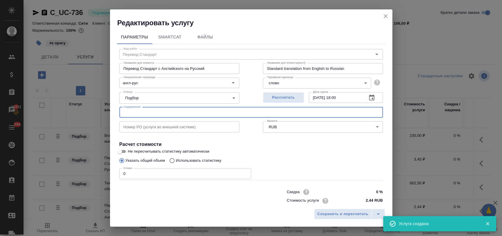
paste input "справка IB закрытие счетов"
type input "справка IB закрытие счетов"
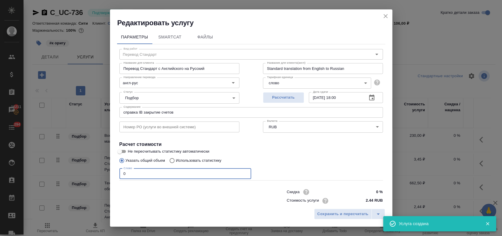
drag, startPoint x: 134, startPoint y: 174, endPoint x: 93, endPoint y: 174, distance: 41.2
click at [93, 174] on div "Редактировать услугу Параметры SmartCat Файлы Вид работ Перевод Стандарт Вид ра…" at bounding box center [251, 118] width 502 height 236
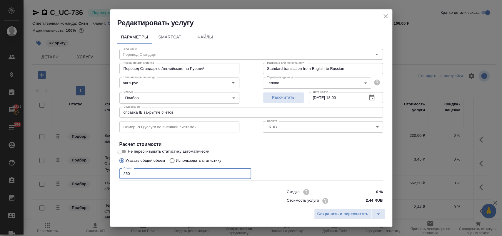
type input "250"
click at [368, 94] on icon "button" at bounding box center [371, 97] width 7 height 7
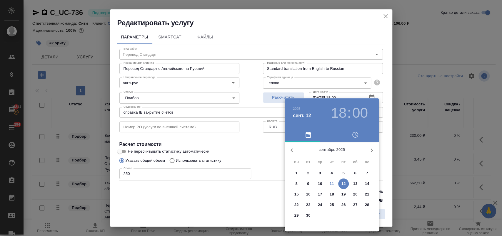
click at [334, 181] on button "11" at bounding box center [331, 184] width 11 height 11
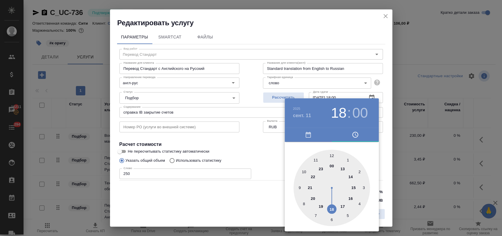
drag, startPoint x: 344, startPoint y: 207, endPoint x: 333, endPoint y: 181, distance: 28.0
click at [344, 206] on div at bounding box center [332, 188] width 76 height 76
type input "[DATE] 17:00"
click at [273, 154] on div at bounding box center [251, 118] width 502 height 236
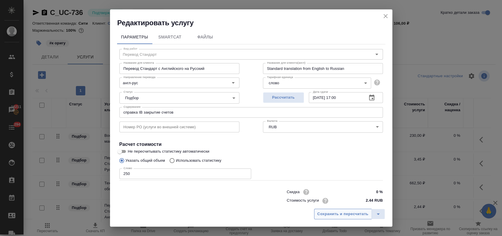
click at [326, 212] on span "Сохранить и пересчитать" at bounding box center [342, 214] width 51 height 7
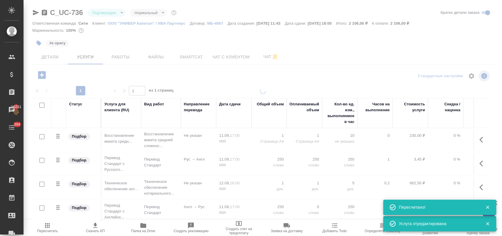
type input "inProgress"
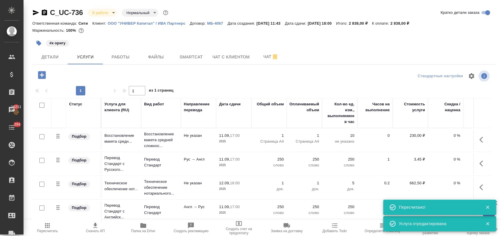
click at [41, 160] on input "checkbox" at bounding box center [41, 160] width 5 height 5
checkbox input "true"
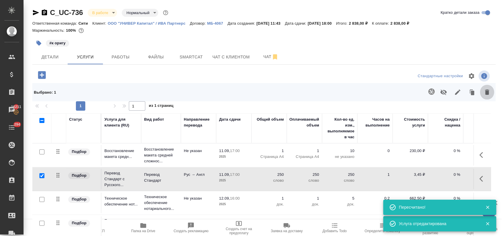
click at [484, 91] on icon "button" at bounding box center [487, 92] width 7 height 7
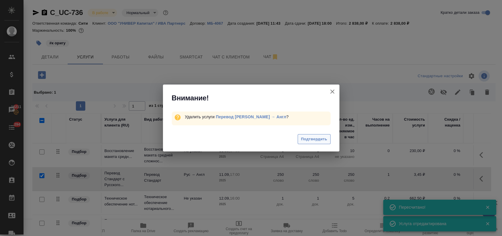
click at [311, 139] on span "Подтвердить" at bounding box center [314, 139] width 26 height 7
